Goal: Communication & Community: Connect with others

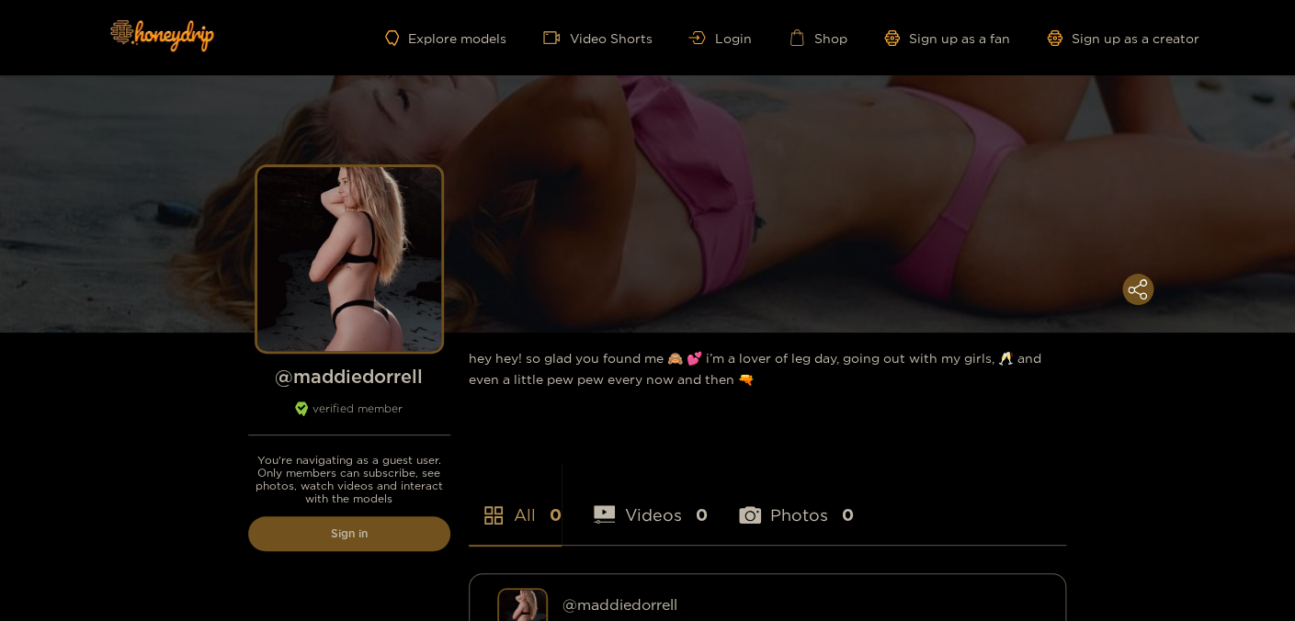
click at [734, 47] on div "Explore models Video Shorts Login Shop Sign up as a fan Sign up as a creator" at bounding box center [648, 37] width 1103 height 75
drag, startPoint x: 734, startPoint y: 40, endPoint x: 716, endPoint y: 66, distance: 31.6
click at [734, 40] on link "Login" at bounding box center [720, 38] width 63 height 14
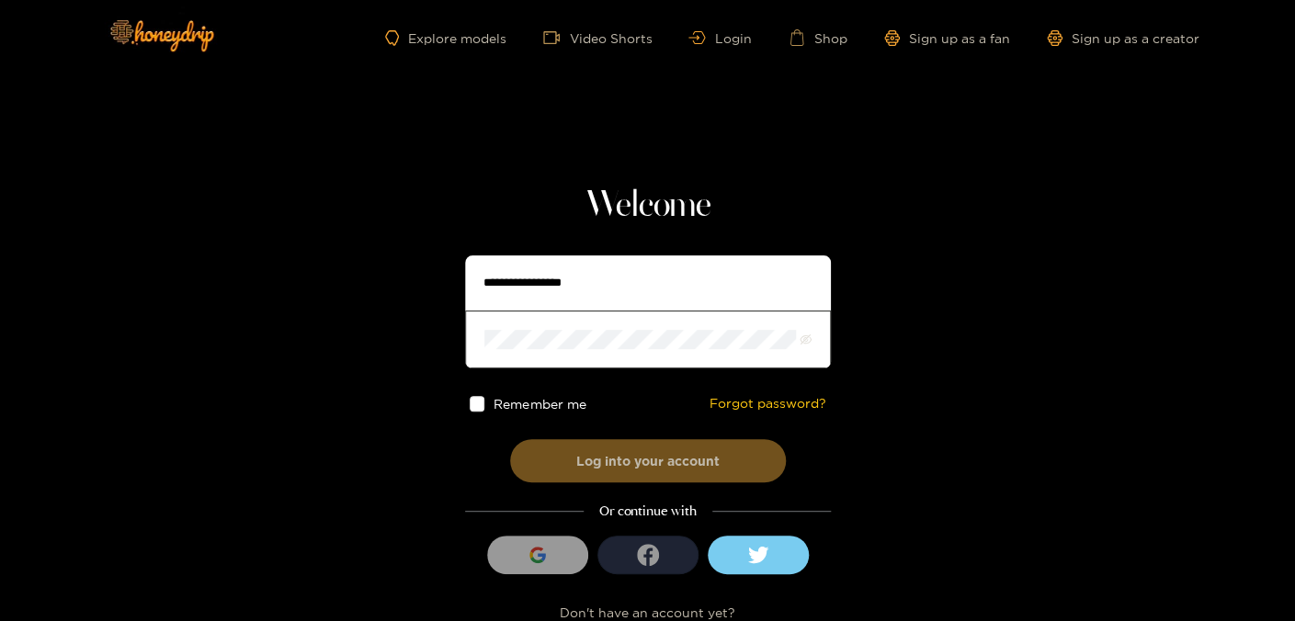
type input "**********"
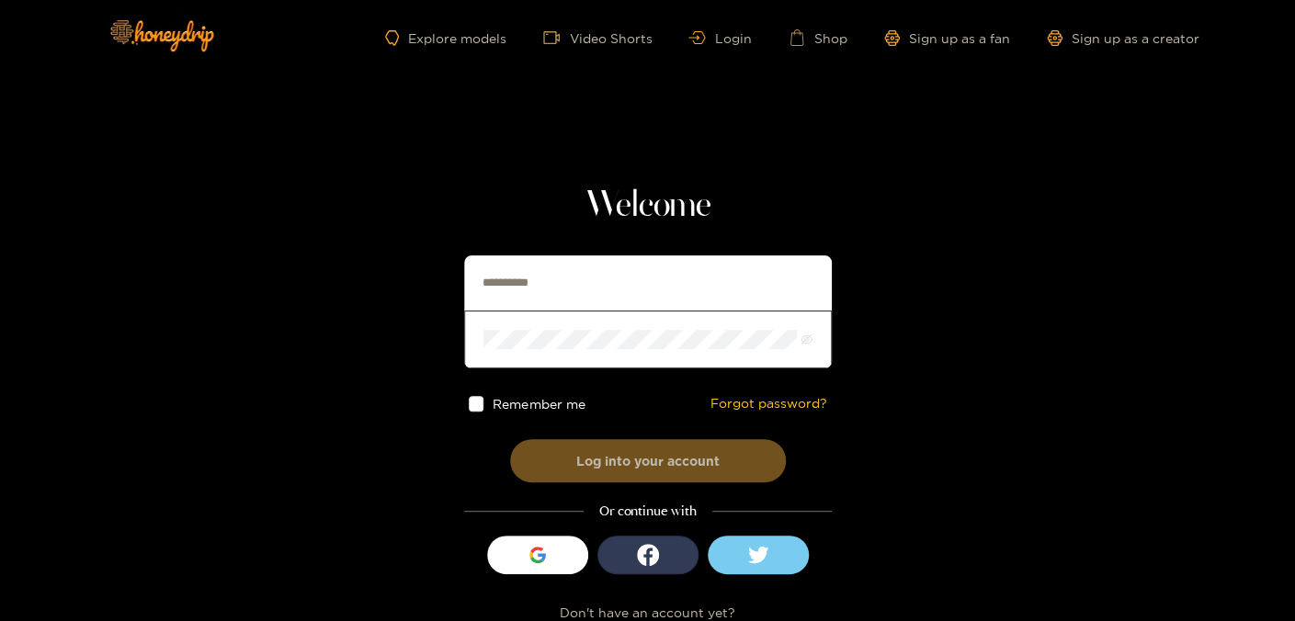
click at [485, 404] on label "Remember me" at bounding box center [527, 404] width 117 height 16
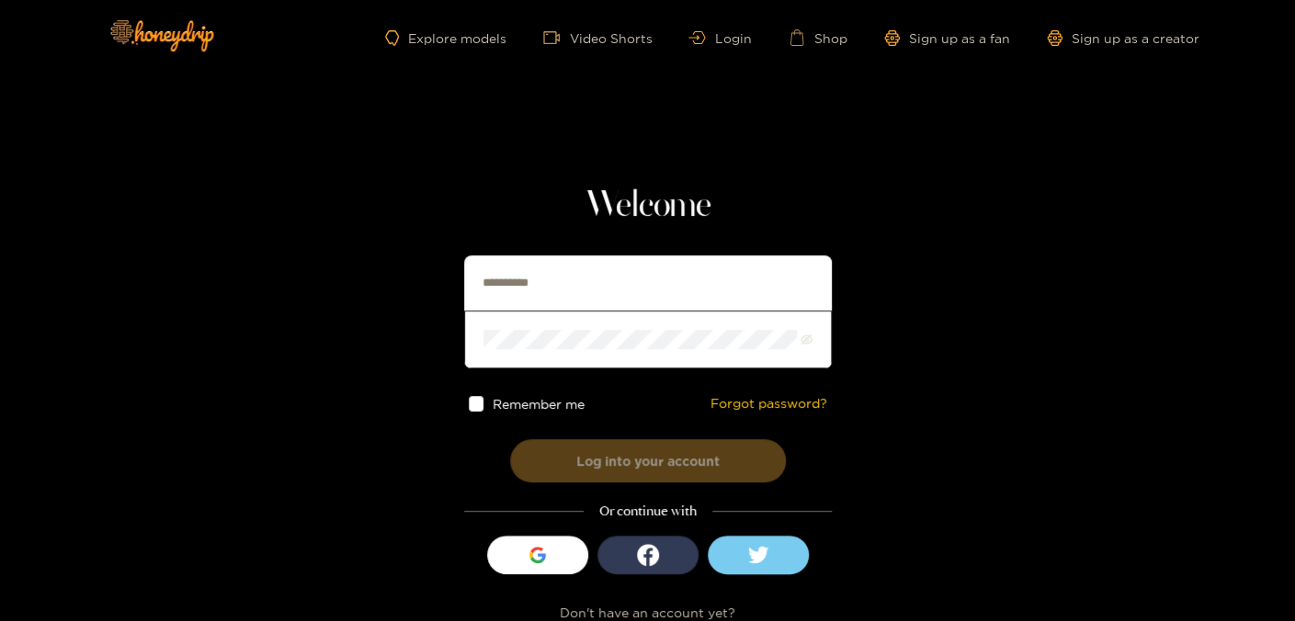
click at [598, 458] on button "Log into your account" at bounding box center [648, 460] width 276 height 43
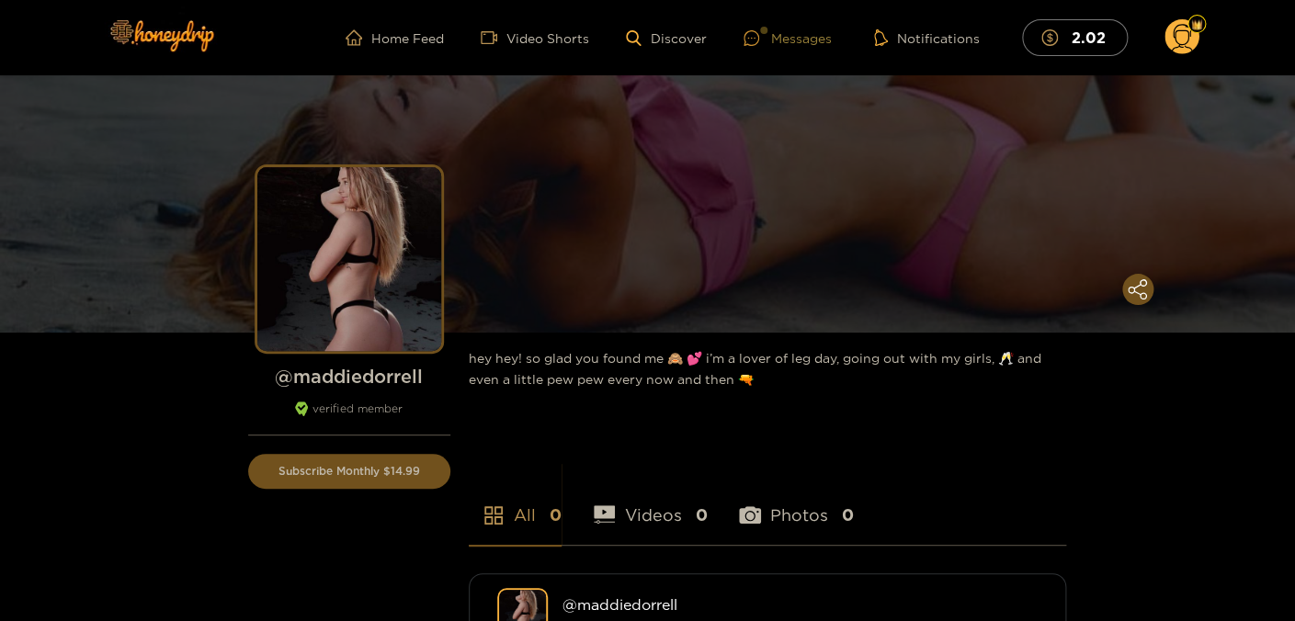
click at [766, 46] on div "Messages" at bounding box center [788, 38] width 88 height 21
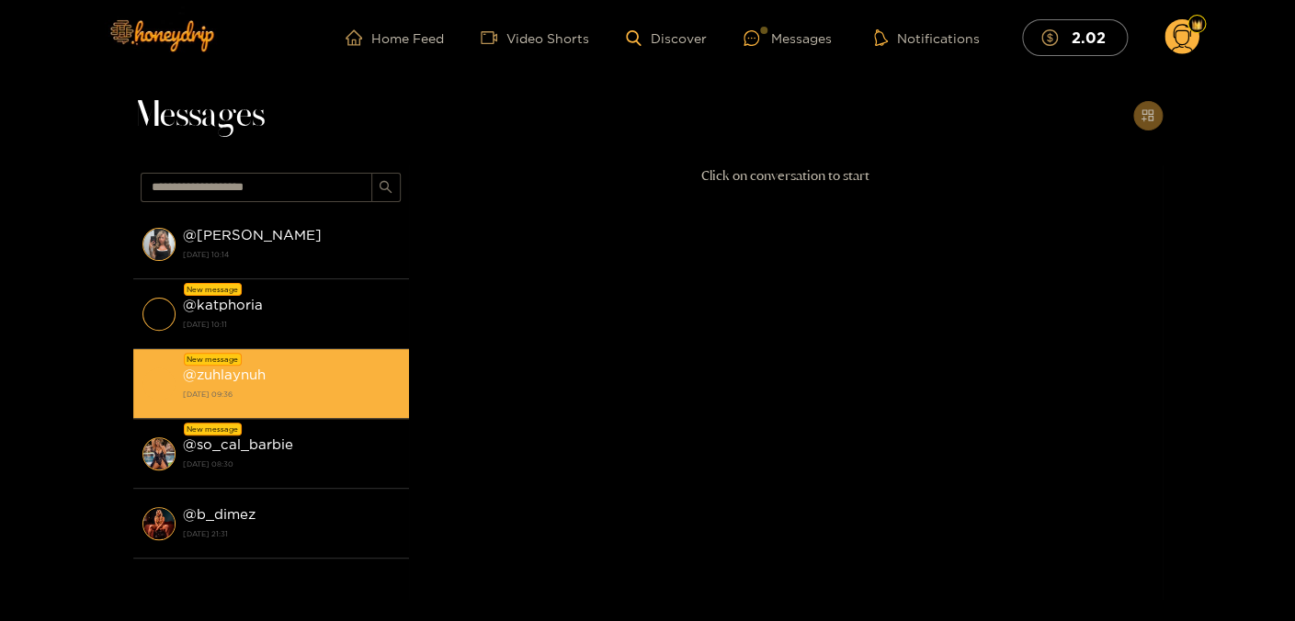
drag, startPoint x: 315, startPoint y: 461, endPoint x: 313, endPoint y: 379, distance: 82.8
click at [315, 461] on strong "[DATE] 08:30" at bounding box center [291, 464] width 217 height 17
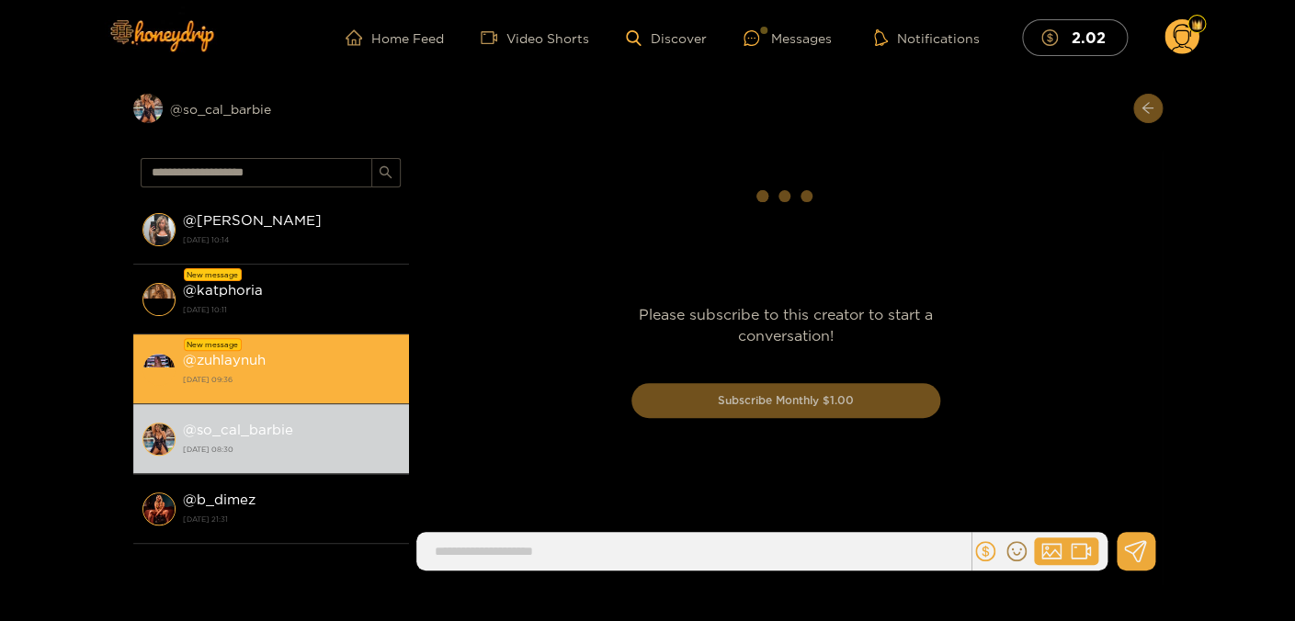
click at [319, 358] on div "@ zuhlaynuh [DATE] 09:36" at bounding box center [291, 368] width 217 height 41
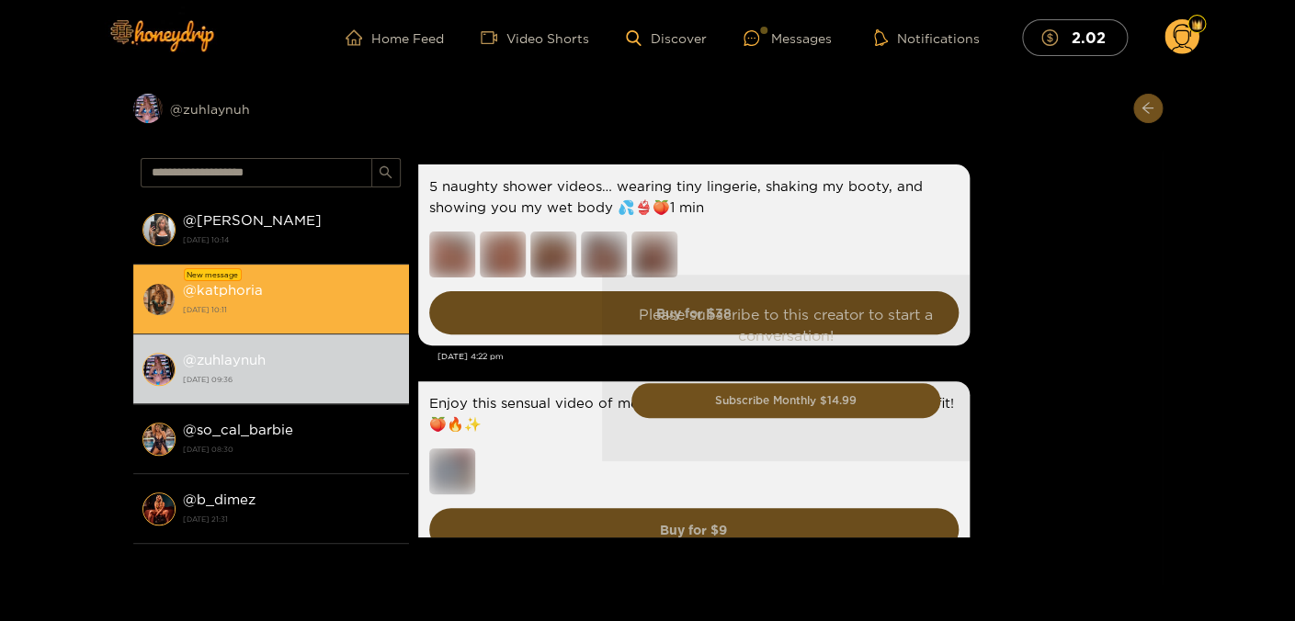
click at [313, 302] on strong "[DATE] 10:11" at bounding box center [291, 310] width 217 height 17
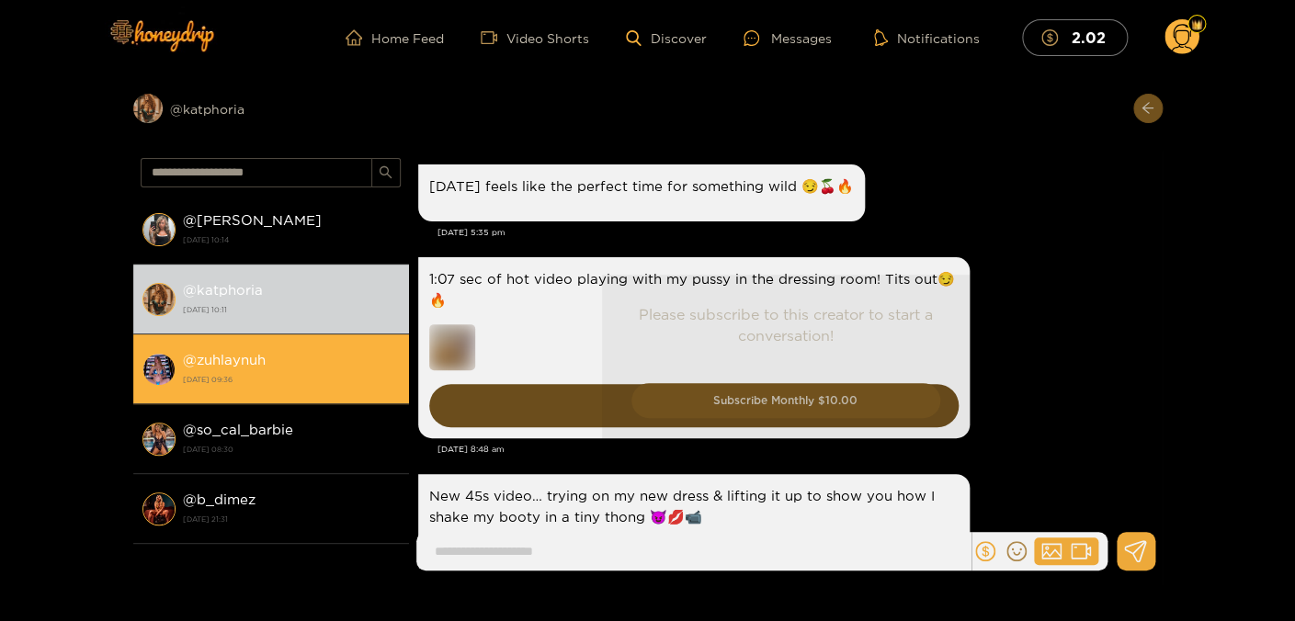
click at [301, 382] on strong "[DATE] 09:36" at bounding box center [291, 379] width 217 height 17
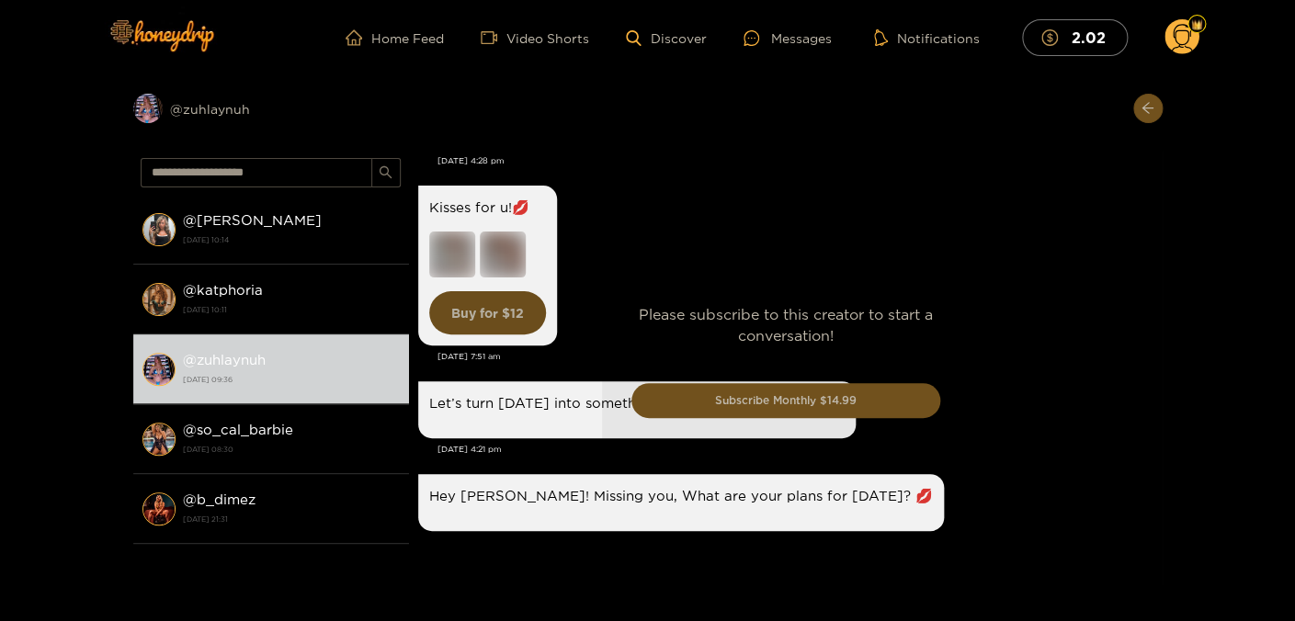
scroll to position [1374, 0]
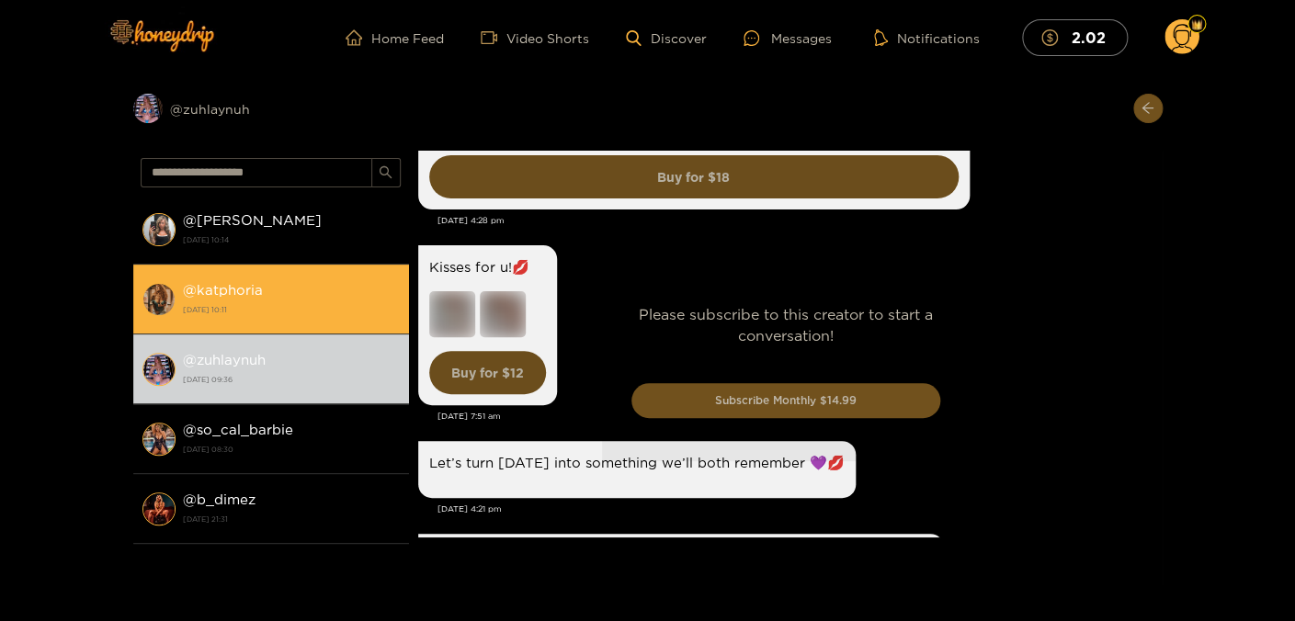
click at [322, 280] on div "@ katphoria 25 September 2025 10:11" at bounding box center [291, 299] width 217 height 41
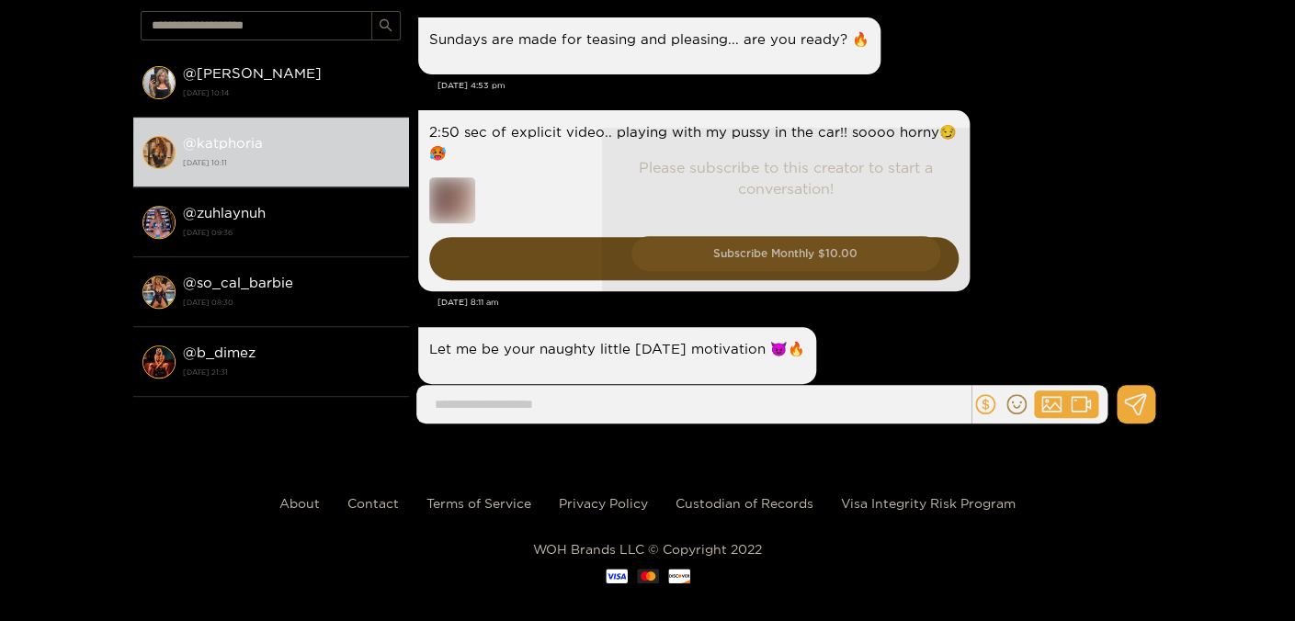
scroll to position [165, 0]
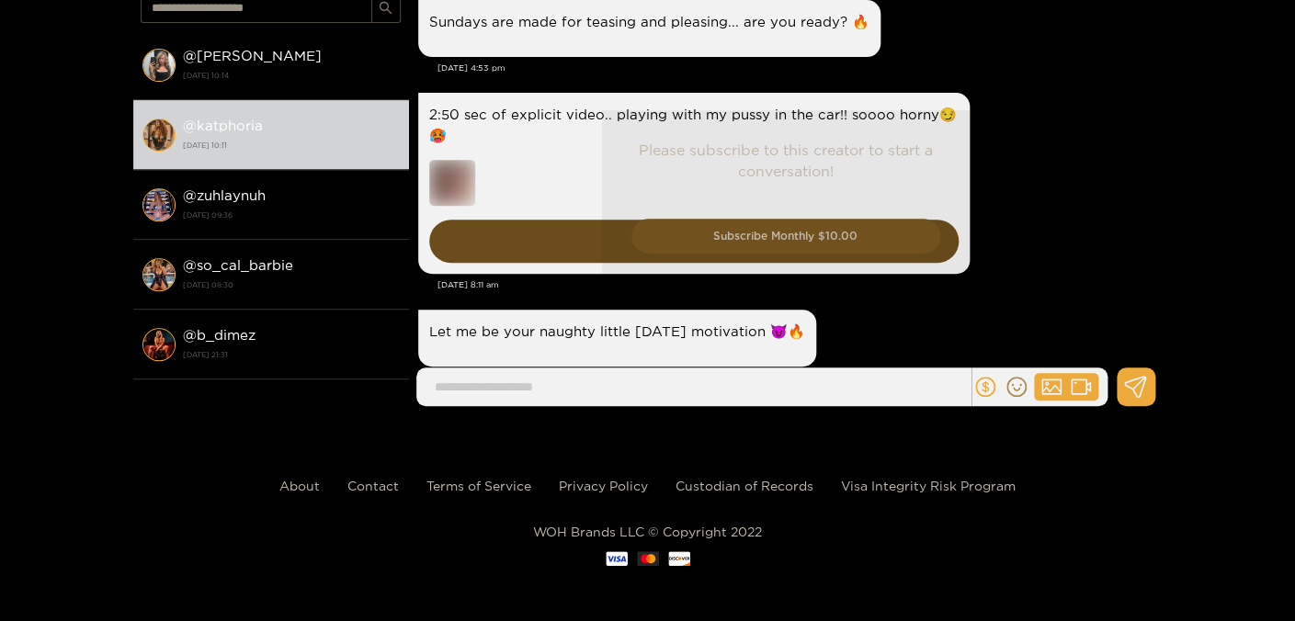
drag, startPoint x: 1212, startPoint y: 222, endPoint x: 1210, endPoint y: 172, distance: 49.7
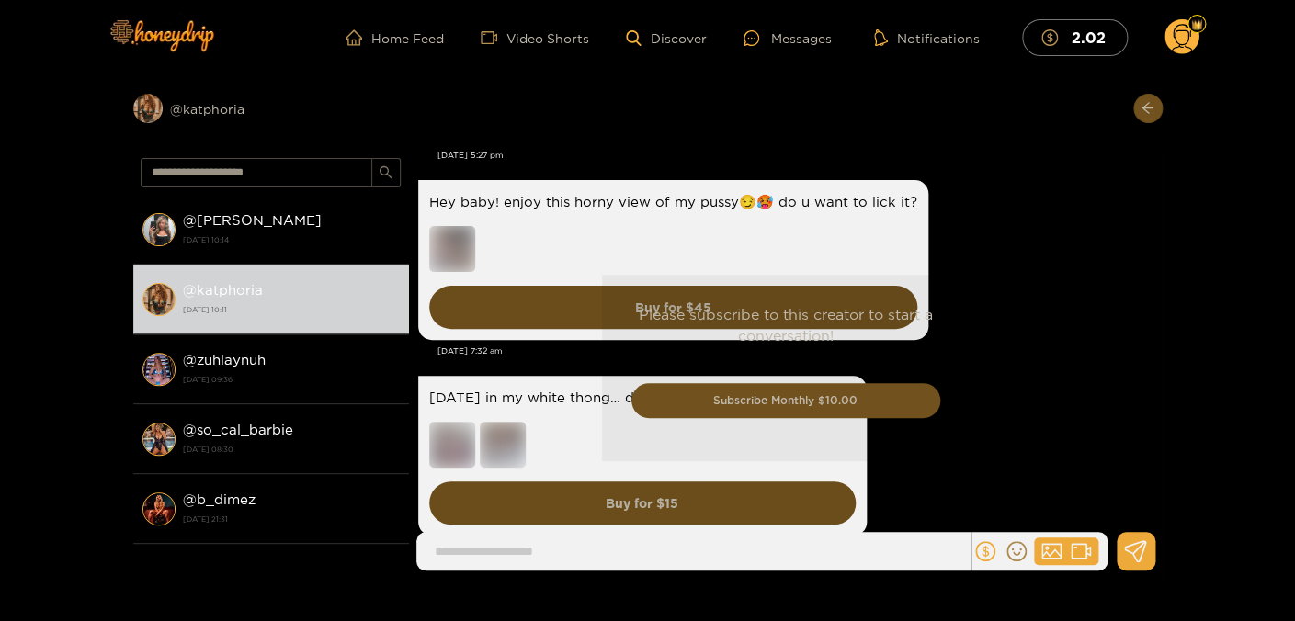
scroll to position [9257, 0]
